Goal: Task Accomplishment & Management: Manage account settings

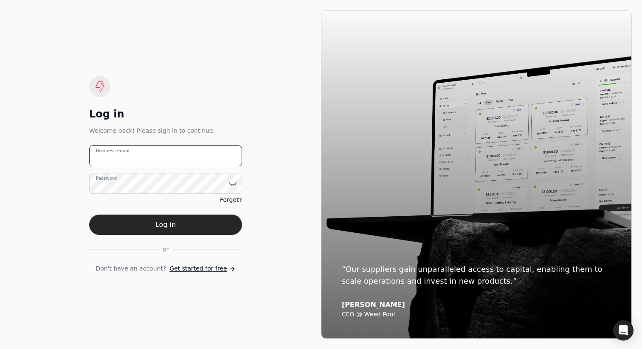
click at [155, 151] on email "Business email" at bounding box center [165, 156] width 153 height 21
type email "[PERSON_NAME][EMAIL_ADDRESS][DOMAIN_NAME]"
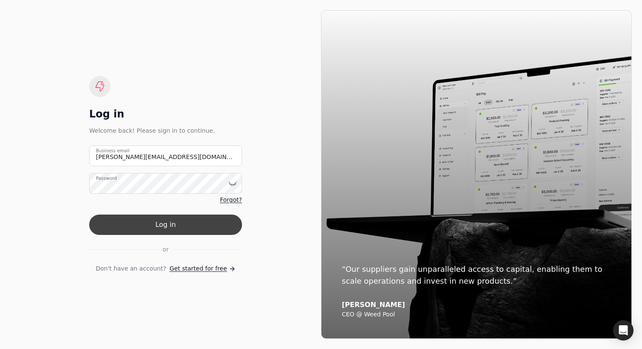
click at [215, 224] on button "Log in" at bounding box center [165, 225] width 153 height 20
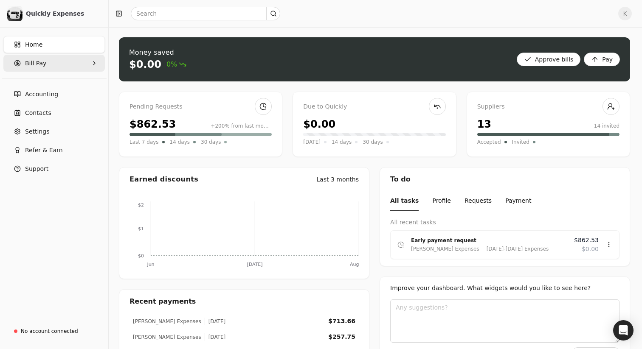
click at [52, 63] on Pay "Bill Pay" at bounding box center [53, 63] width 101 height 17
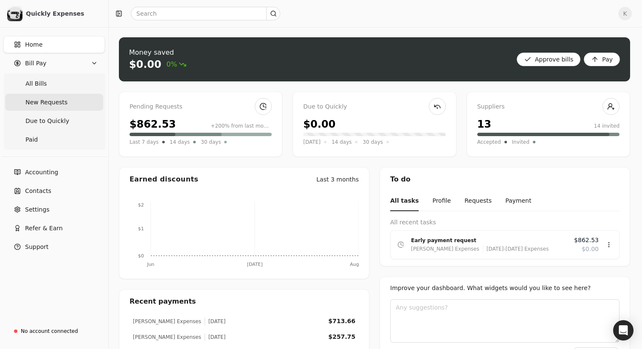
click at [46, 100] on span "New Requests" at bounding box center [46, 102] width 42 height 9
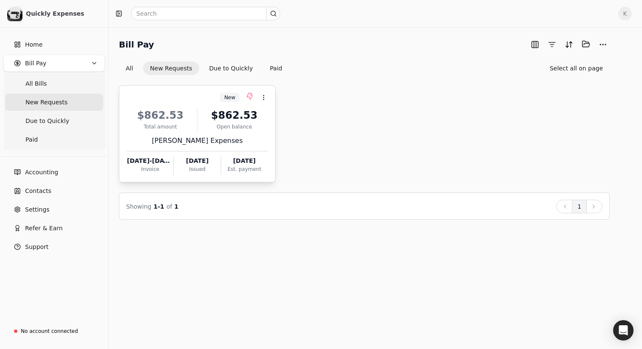
click at [257, 125] on div "Open balance" at bounding box center [234, 127] width 67 height 8
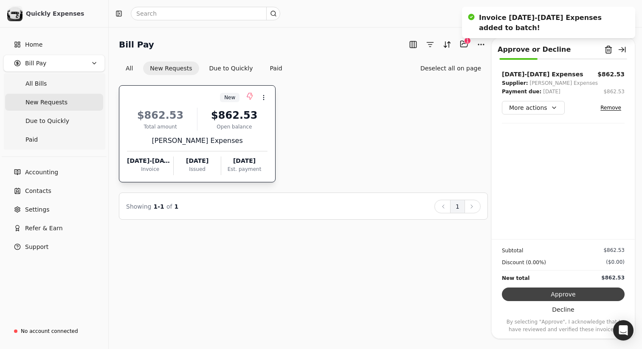
click at [568, 290] on button "Approve" at bounding box center [563, 295] width 123 height 14
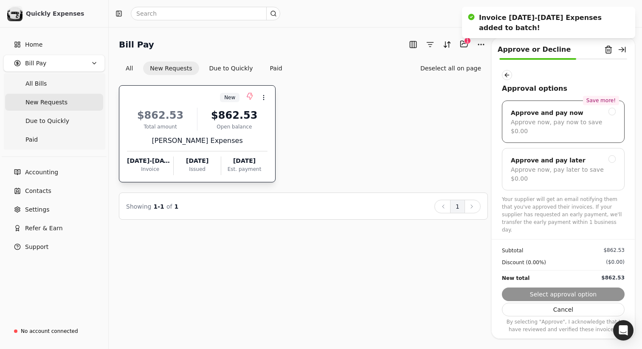
click at [579, 123] on div "Approve now, pay now to save $0.00" at bounding box center [563, 127] width 105 height 18
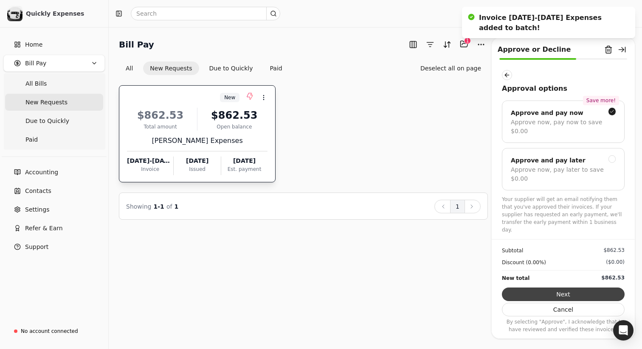
click at [570, 295] on button "Next" at bounding box center [563, 295] width 123 height 14
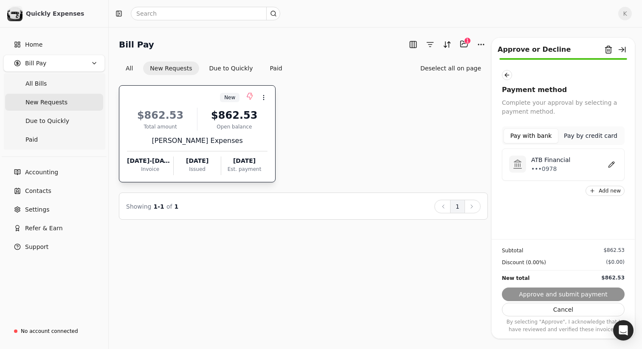
click at [564, 176] on div "ATB Financial •••0978" at bounding box center [563, 165] width 123 height 32
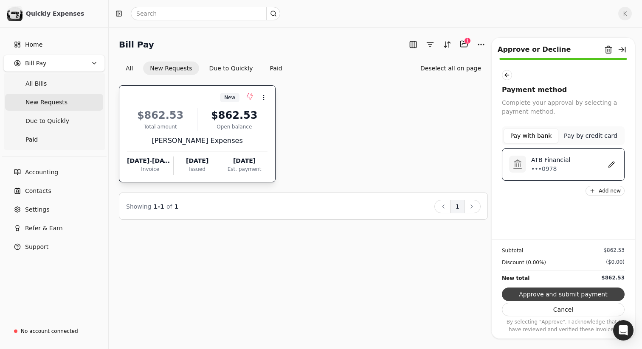
click at [565, 292] on button "Approve and submit payment" at bounding box center [563, 295] width 123 height 14
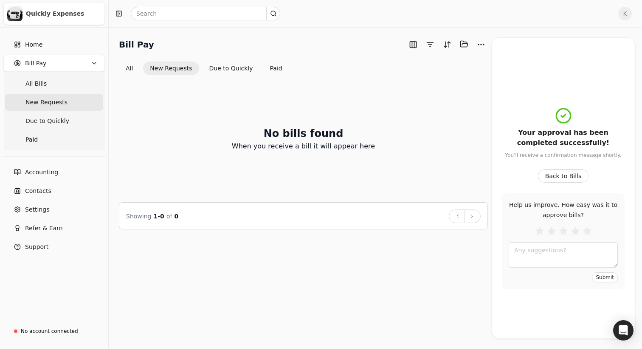
click at [38, 14] on div "Quickly Expenses" at bounding box center [63, 13] width 75 height 8
click at [624, 14] on span "K" at bounding box center [625, 14] width 14 height 14
click at [589, 65] on link "Sign Out" at bounding box center [584, 72] width 92 height 14
